Goal: Information Seeking & Learning: Learn about a topic

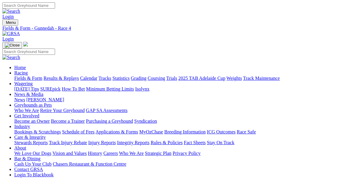
type input "Today, 12 Aug 2025"
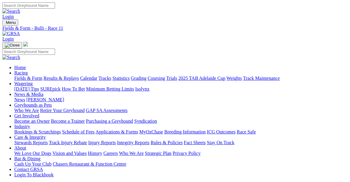
type input "[DATE]"
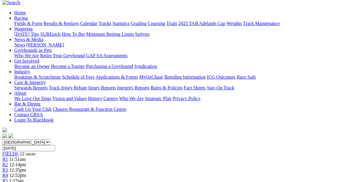
scroll to position [45, 0]
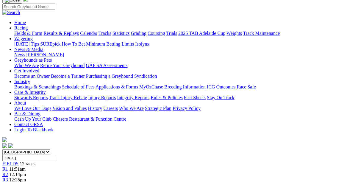
click at [26, 177] on span "12:35pm" at bounding box center [17, 179] width 17 height 5
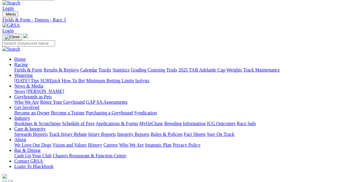
scroll to position [7, 0]
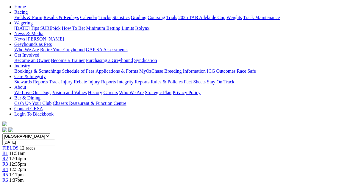
scroll to position [59, 0]
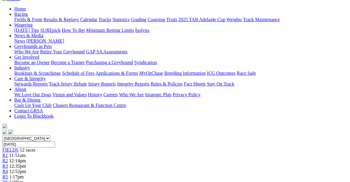
click at [24, 174] on span "1:17pm" at bounding box center [16, 176] width 15 height 5
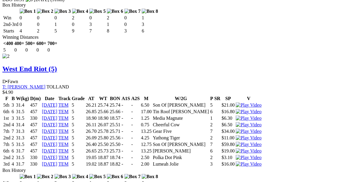
scroll to position [972, 0]
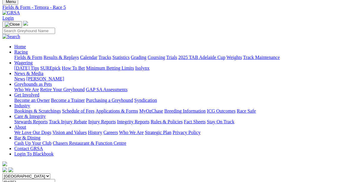
scroll to position [20, 0]
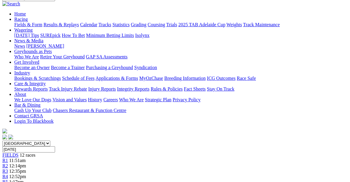
scroll to position [52, 0]
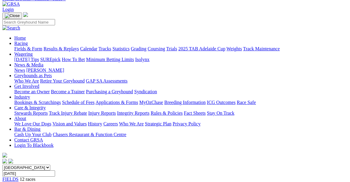
scroll to position [28, 0]
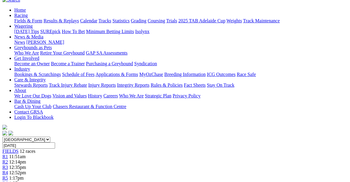
scroll to position [57, 0]
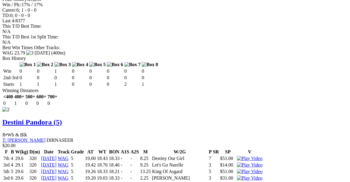
scroll to position [877, 0]
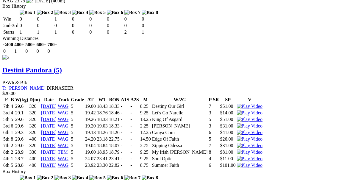
scroll to position [938, 0]
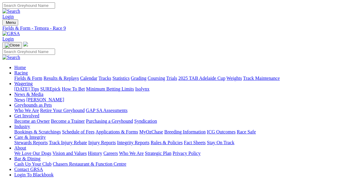
scroll to position [0, 0]
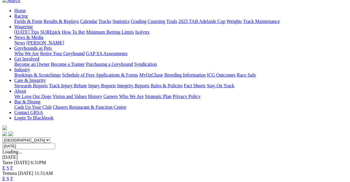
scroll to position [57, 0]
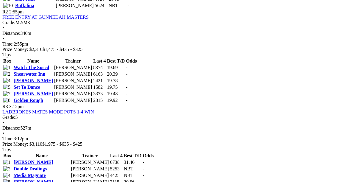
scroll to position [423, 0]
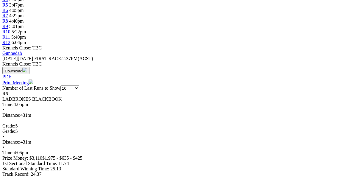
scroll to position [233, 0]
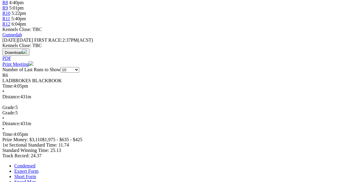
scroll to position [254, 0]
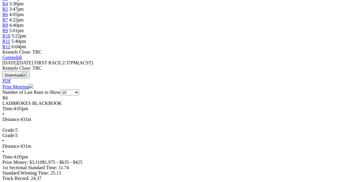
scroll to position [250, 0]
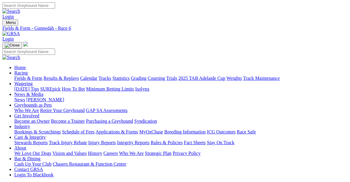
scroll to position [0, 0]
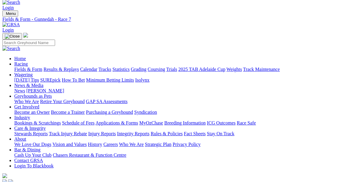
scroll to position [-2, 0]
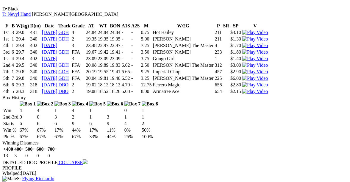
scroll to position [801, 0]
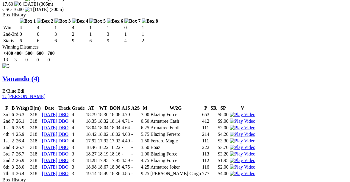
scroll to position [1055, 0]
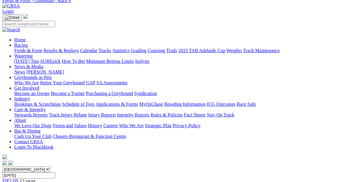
scroll to position [15, 0]
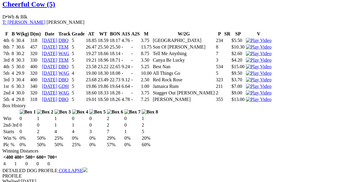
scroll to position [793, 0]
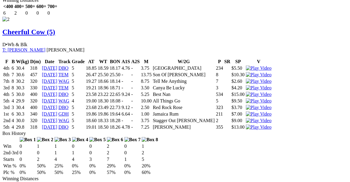
scroll to position [764, 0]
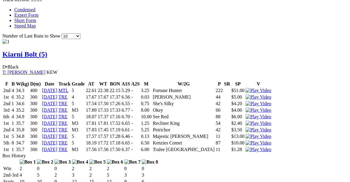
scroll to position [402, 0]
